Goal: Transaction & Acquisition: Purchase product/service

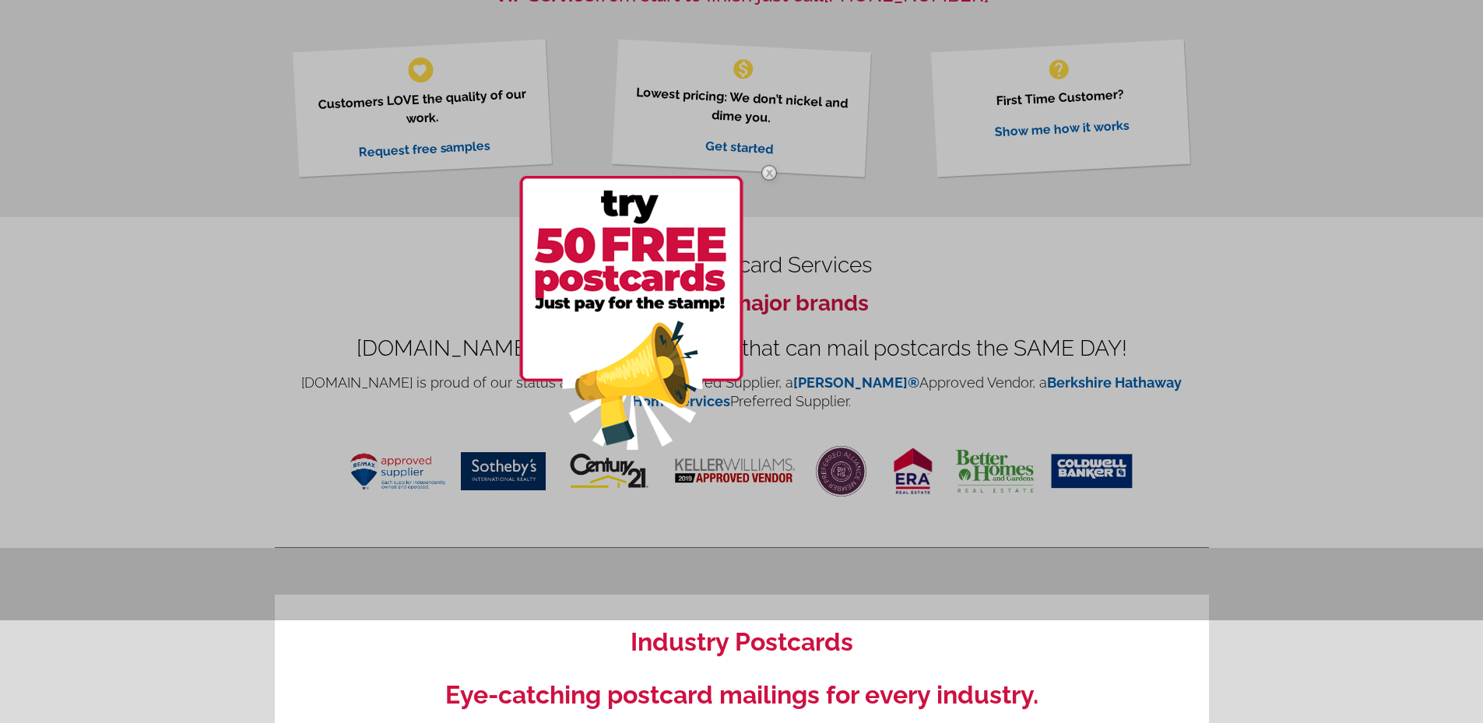
scroll to position [701, 0]
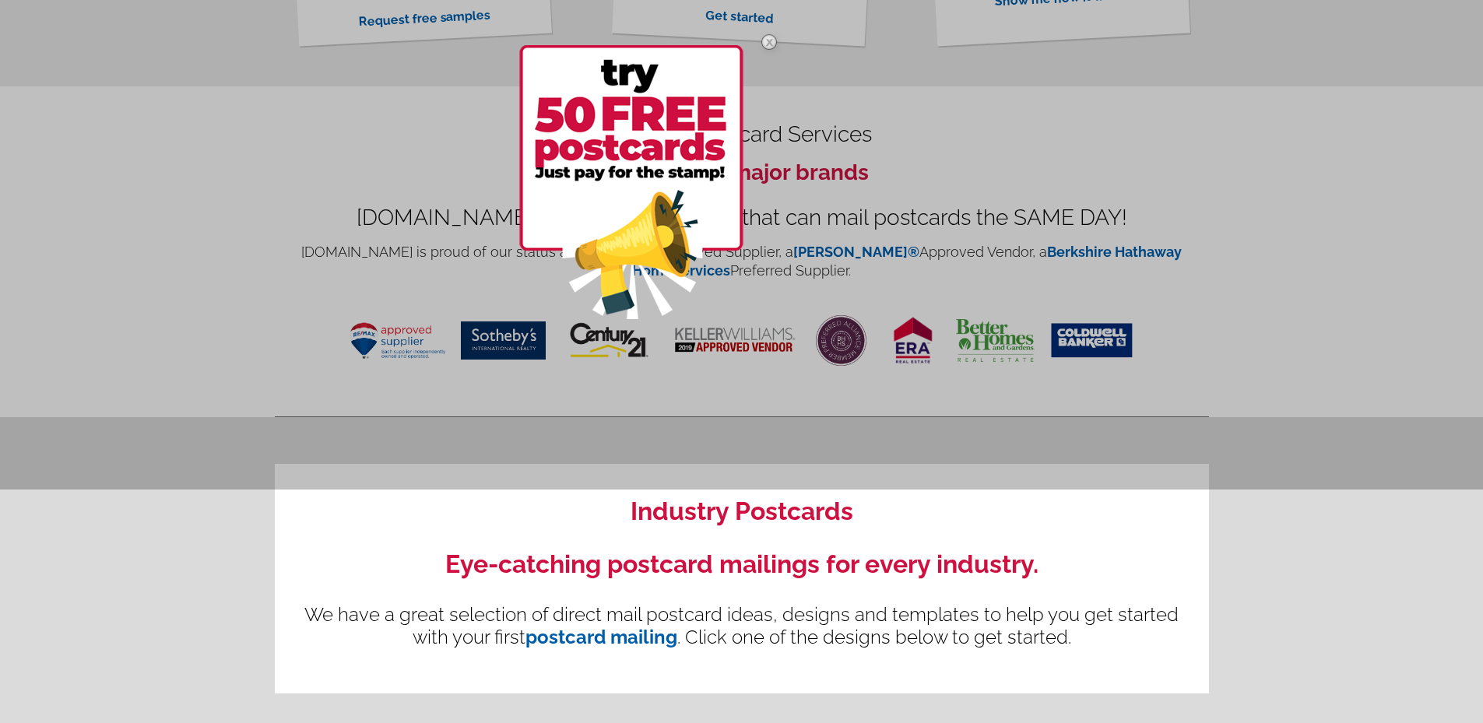
click at [771, 37] on img at bounding box center [768, 41] width 45 height 45
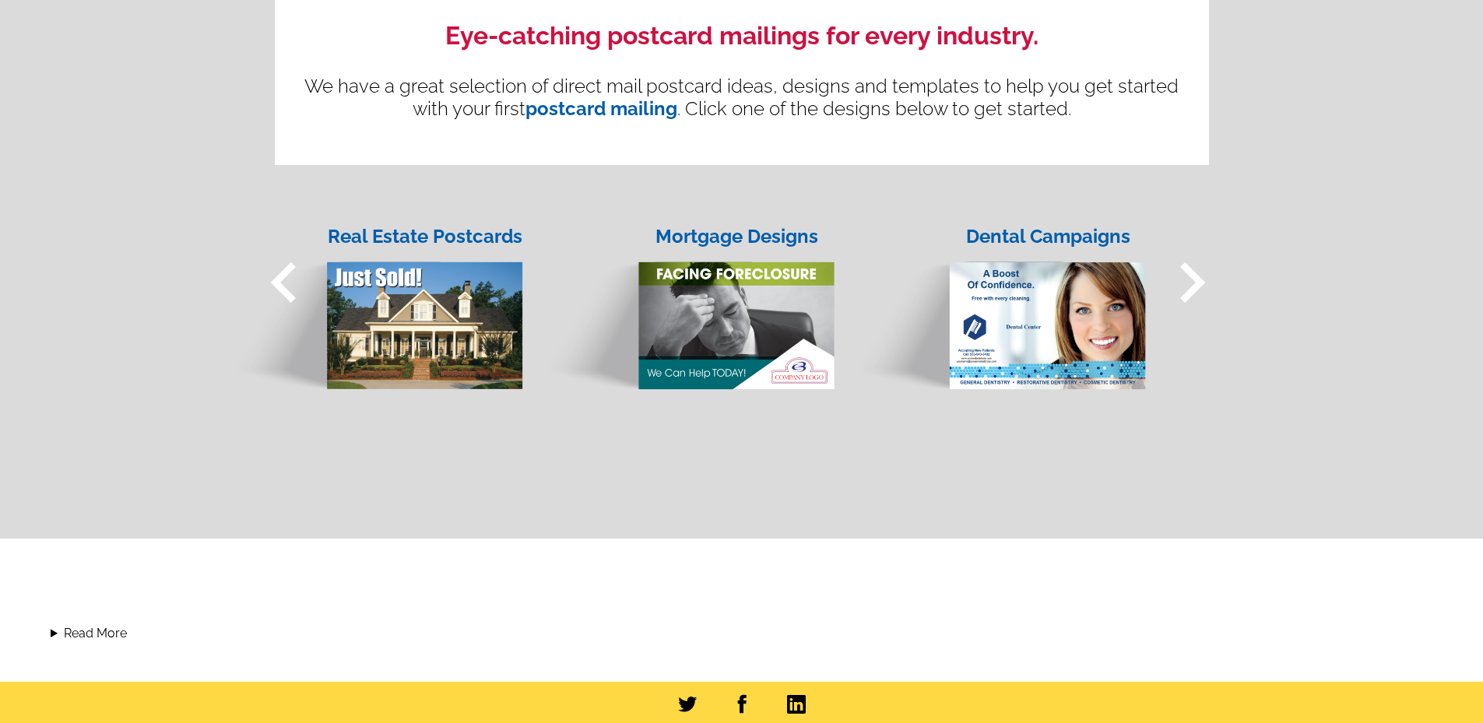
scroll to position [1245, 0]
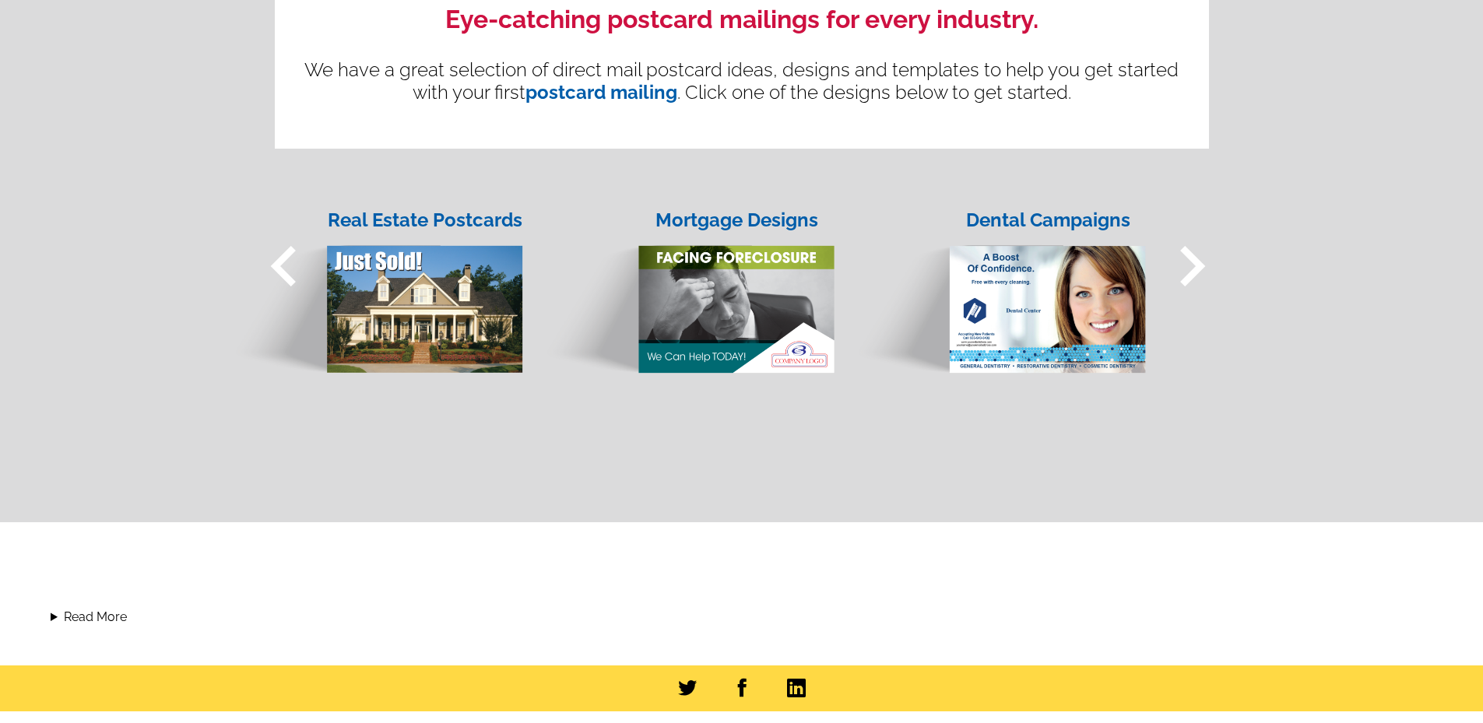
click at [1185, 265] on span "keyboard_arrow_right" at bounding box center [1191, 266] width 81 height 81
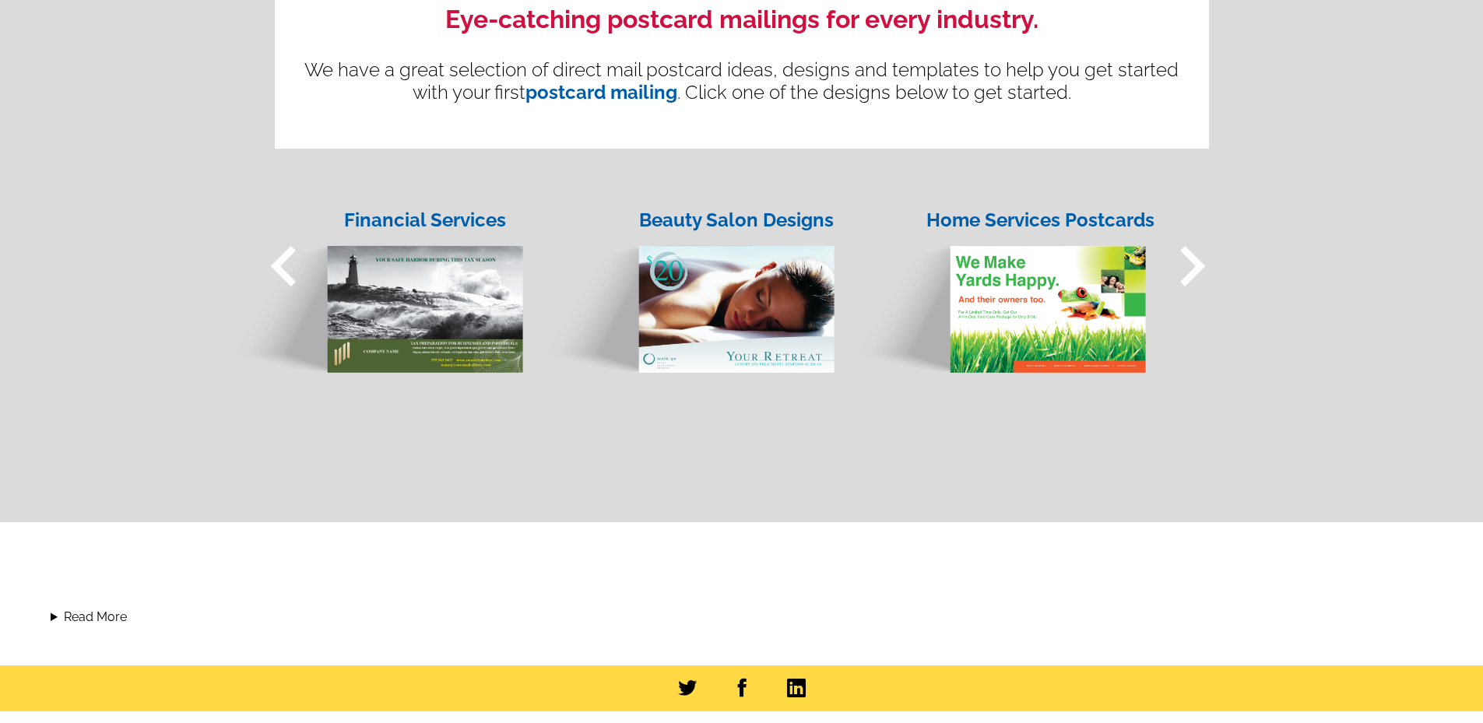
click at [1185, 265] on span "keyboard_arrow_right" at bounding box center [1191, 266] width 81 height 81
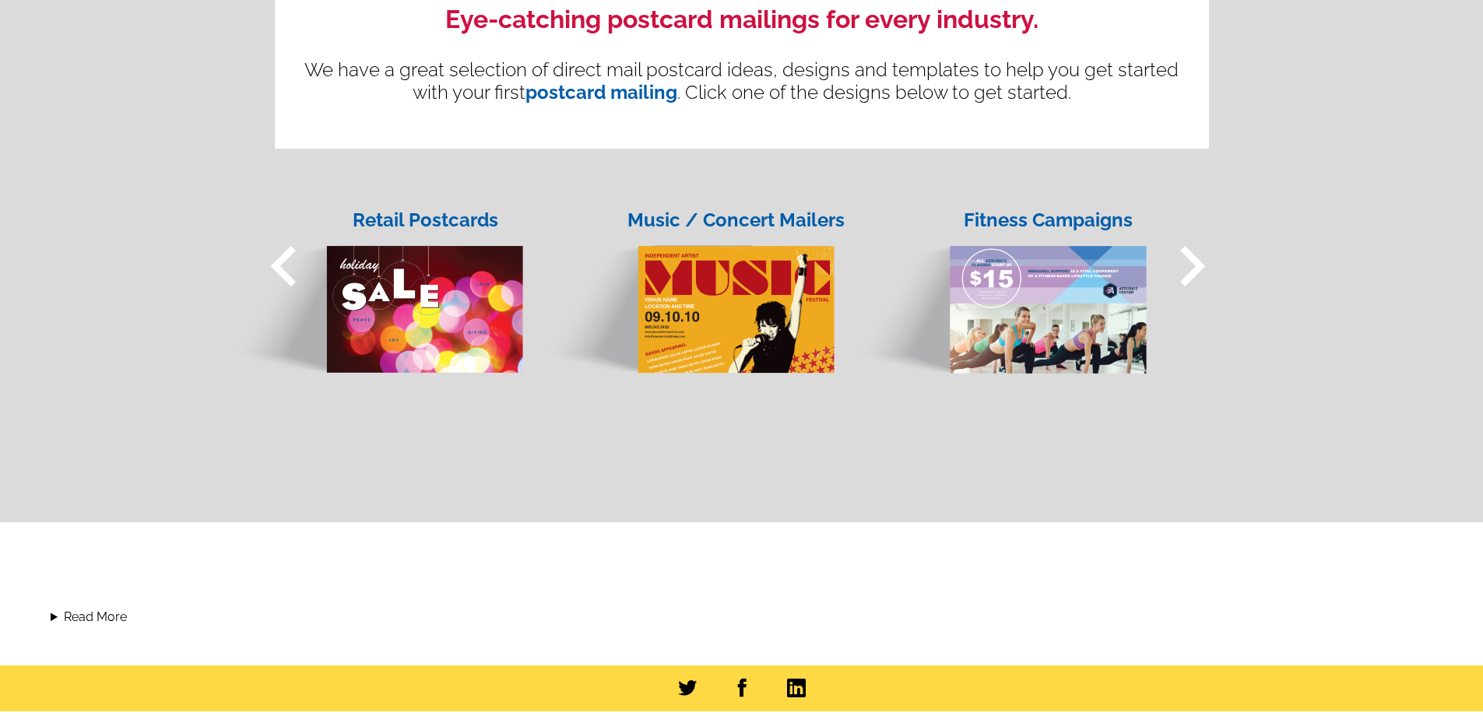
click at [1185, 265] on span "keyboard_arrow_right" at bounding box center [1191, 266] width 81 height 81
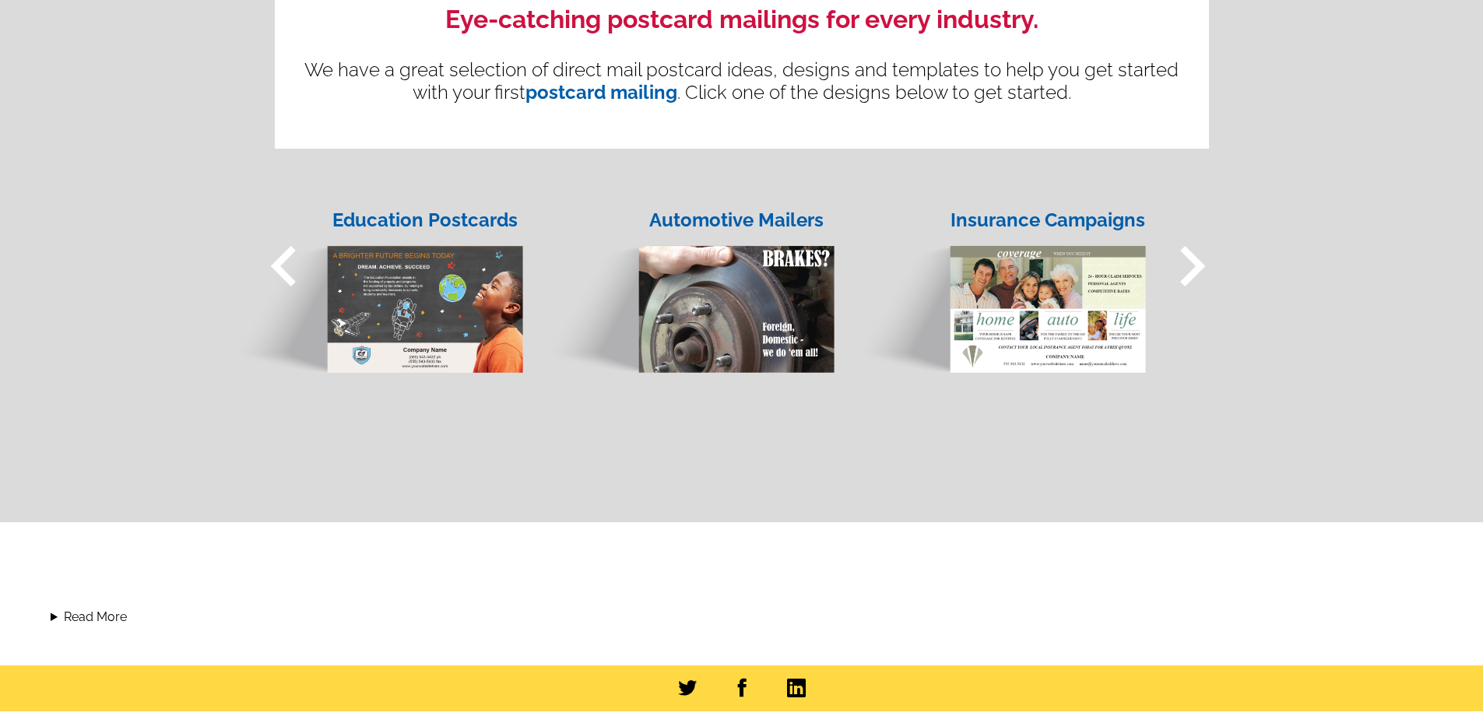
click at [1185, 265] on span "keyboard_arrow_right" at bounding box center [1191, 266] width 81 height 81
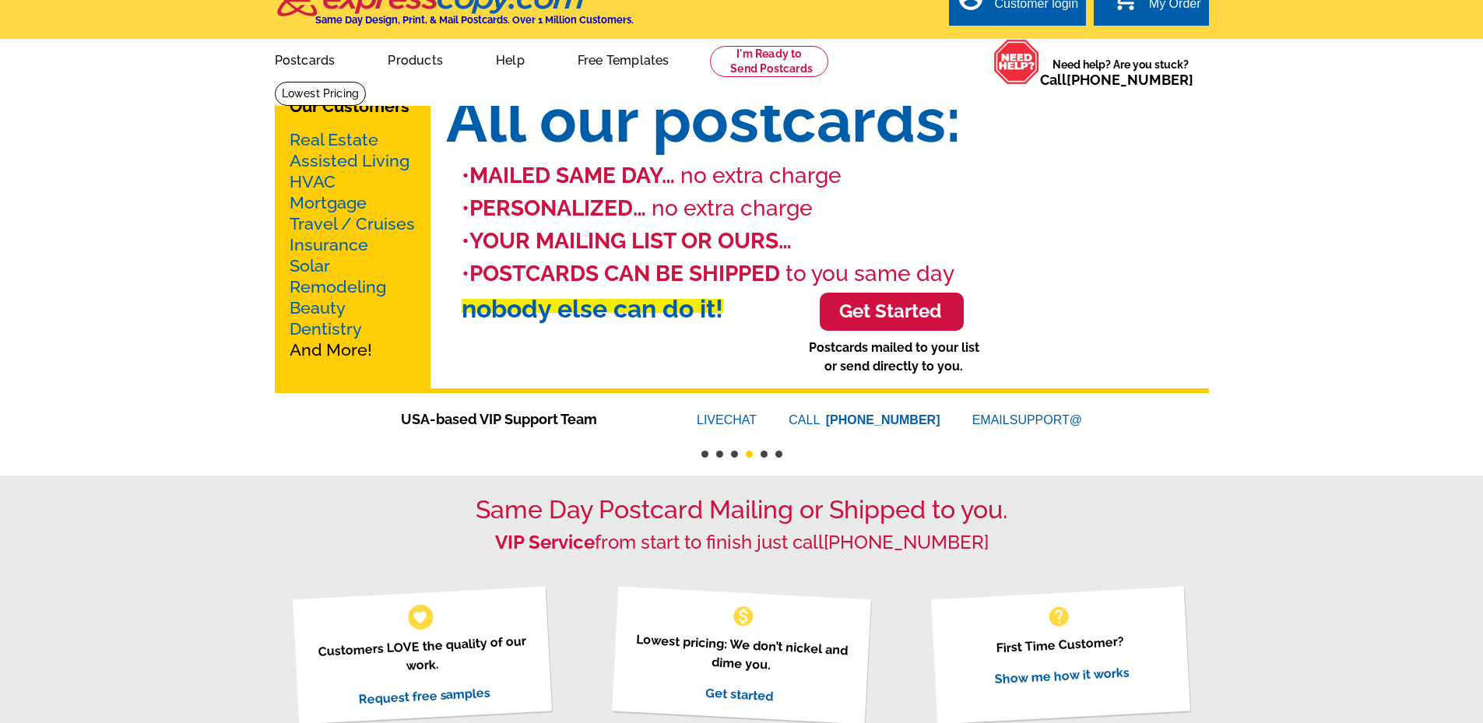
scroll to position [0, 0]
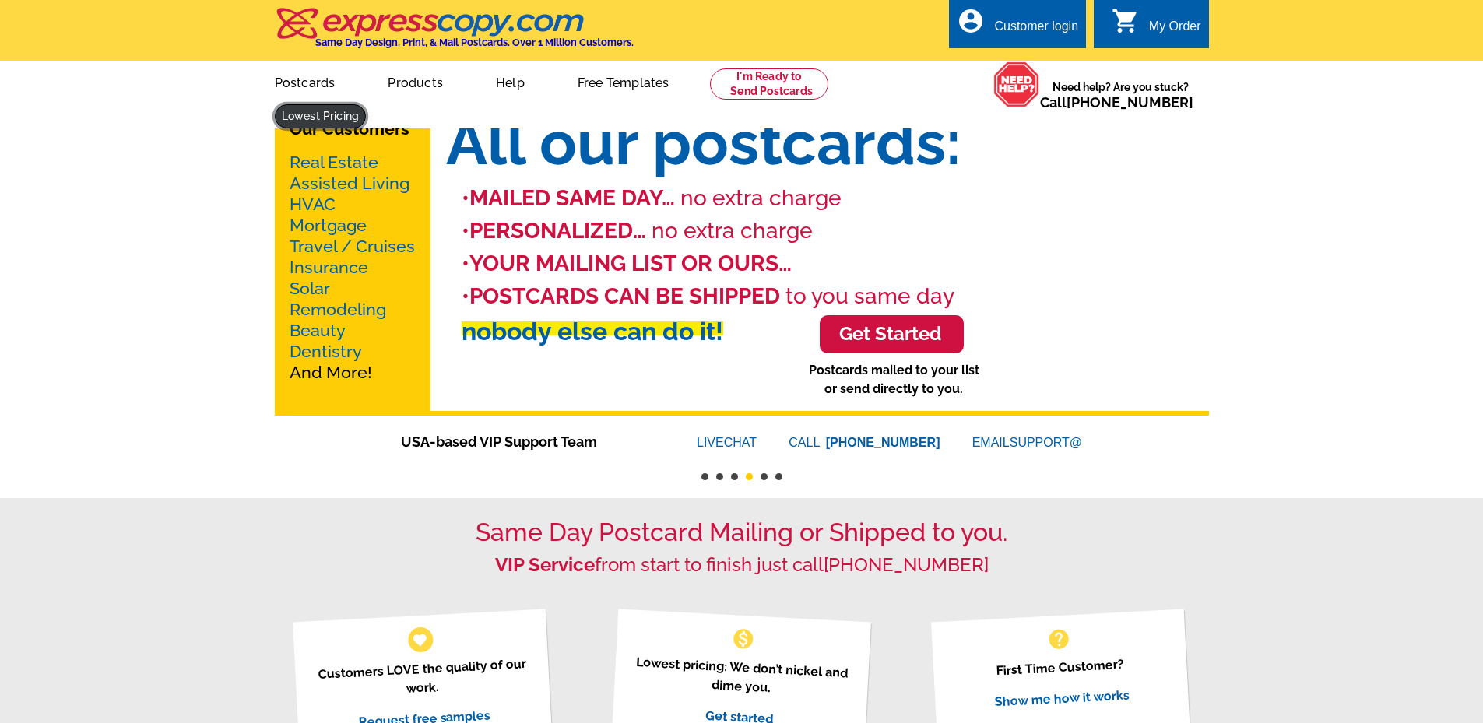
click at [367, 104] on link at bounding box center [321, 116] width 92 height 24
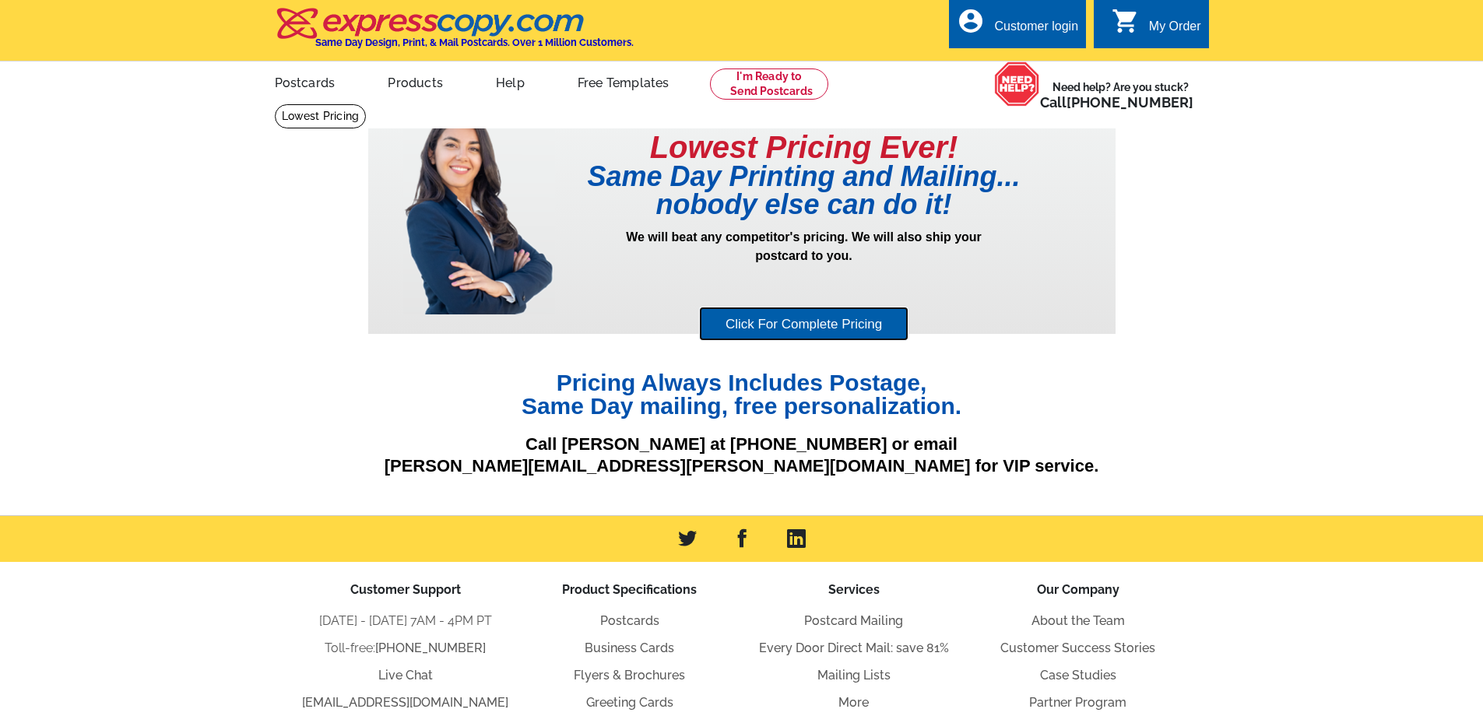
click at [718, 335] on link "Click For Complete Pricing" at bounding box center [803, 324] width 209 height 35
